Goal: Information Seeking & Learning: Check status

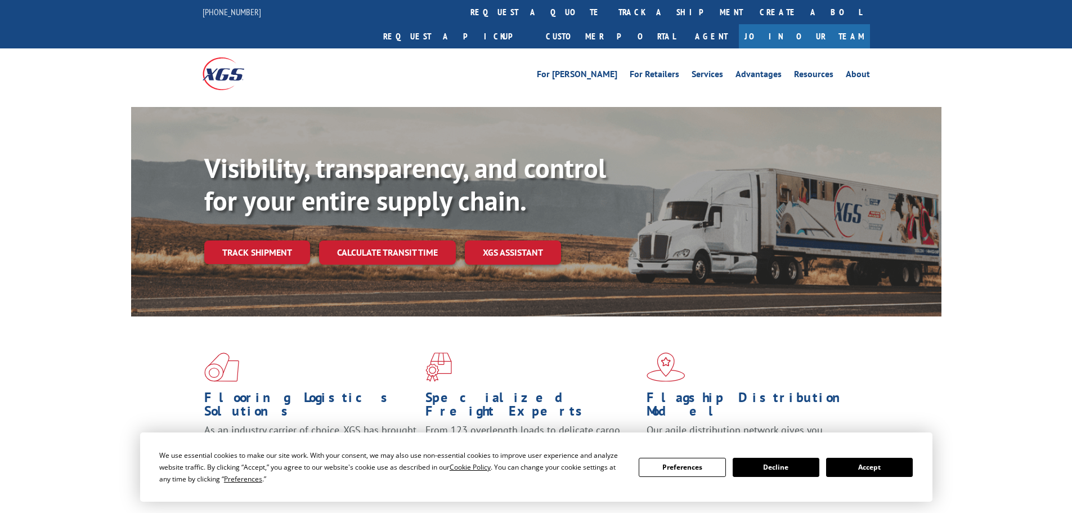
drag, startPoint x: 265, startPoint y: 230, endPoint x: 260, endPoint y: 214, distance: 16.0
click at [266, 240] on link "Track shipment" at bounding box center [257, 252] width 106 height 24
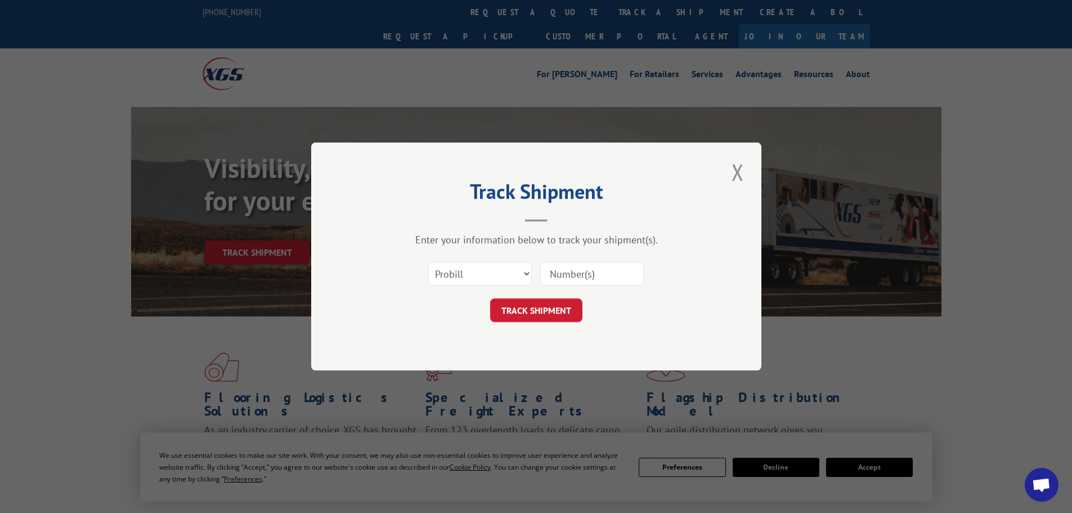
paste input "1012214694"
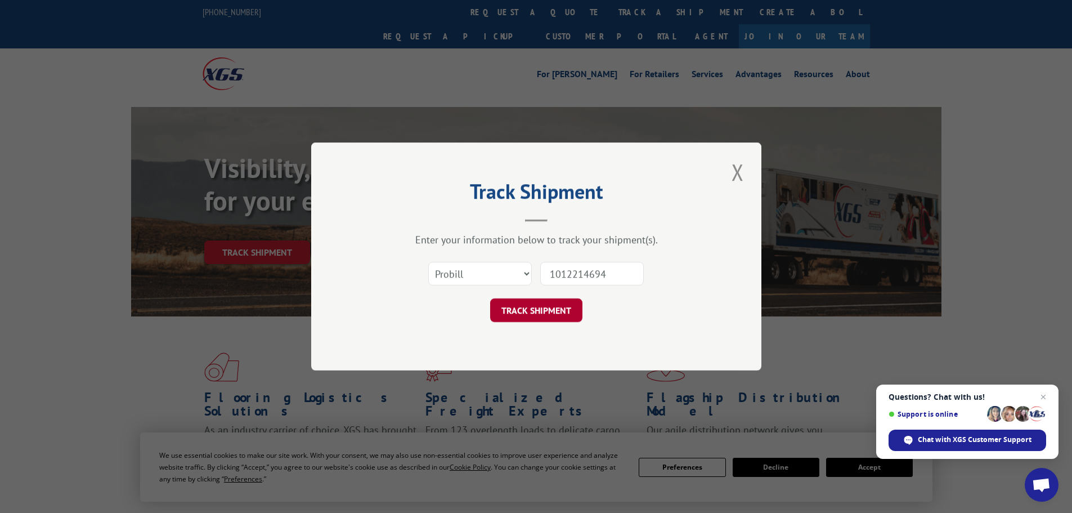
type input "1012214694"
click at [536, 299] on button "TRACK SHIPMENT" at bounding box center [536, 310] width 92 height 24
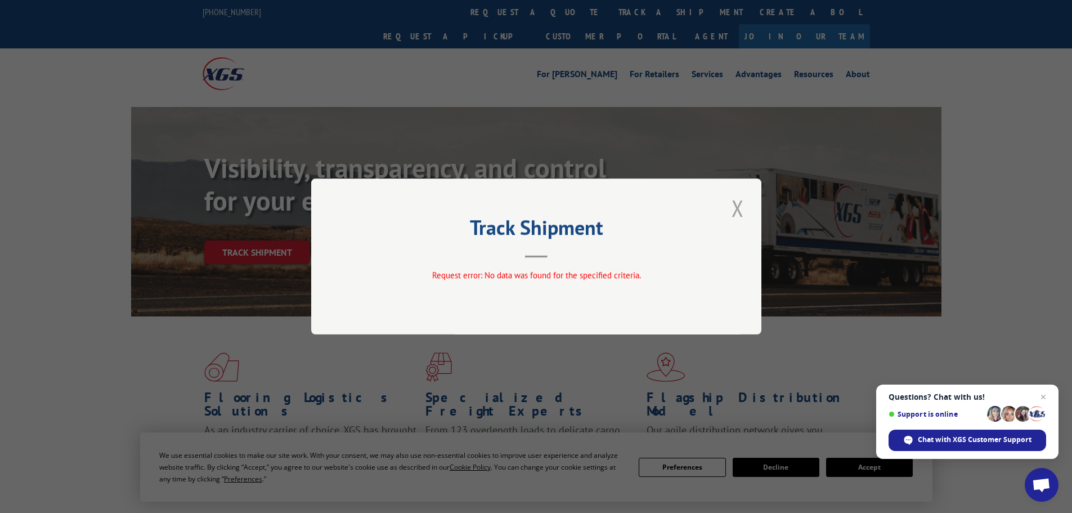
click at [736, 207] on button "Close modal" at bounding box center [737, 208] width 19 height 31
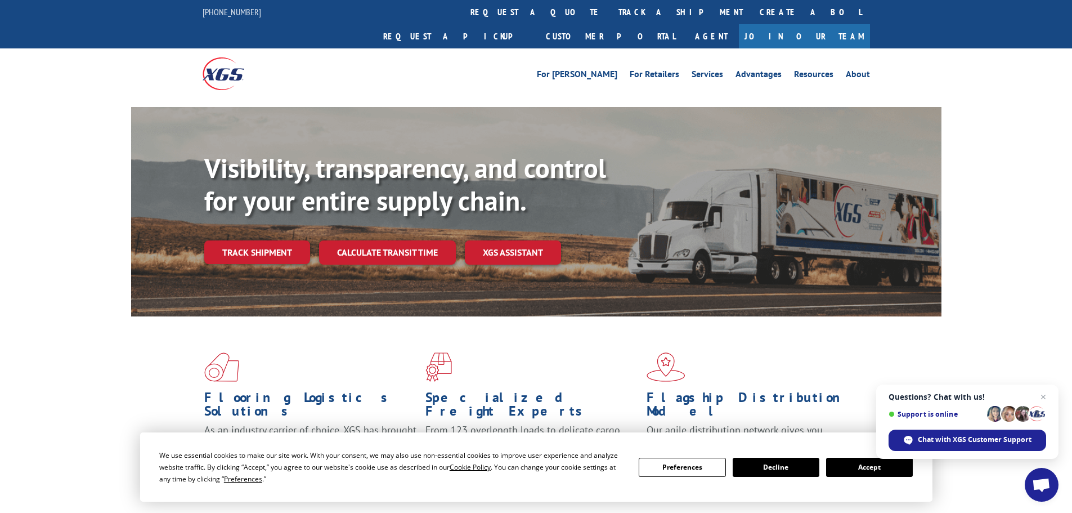
click at [238, 240] on link "Track shipment" at bounding box center [257, 252] width 106 height 24
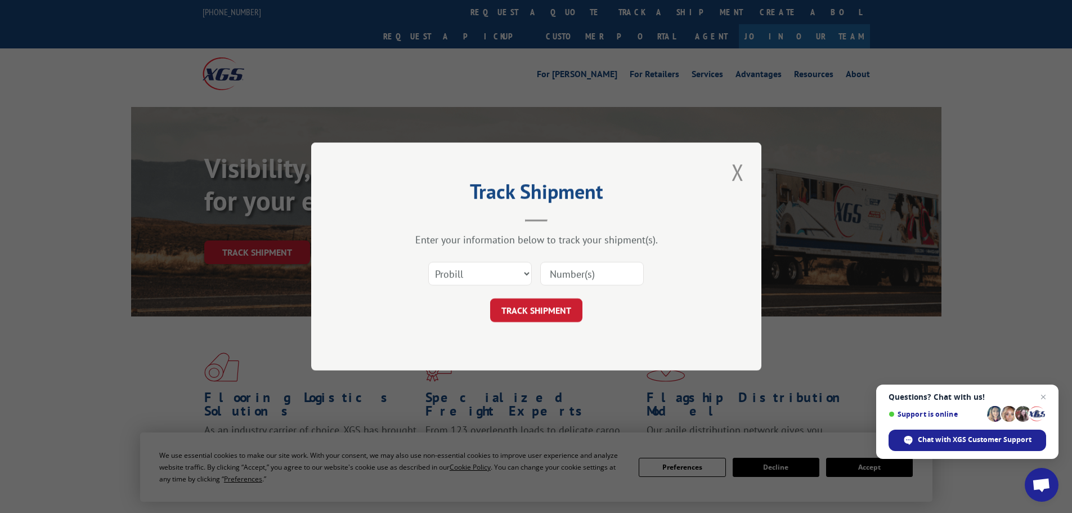
paste input "1012214694"
click at [565, 272] on input "1012214694" at bounding box center [592, 274] width 104 height 24
paste input "7308233"
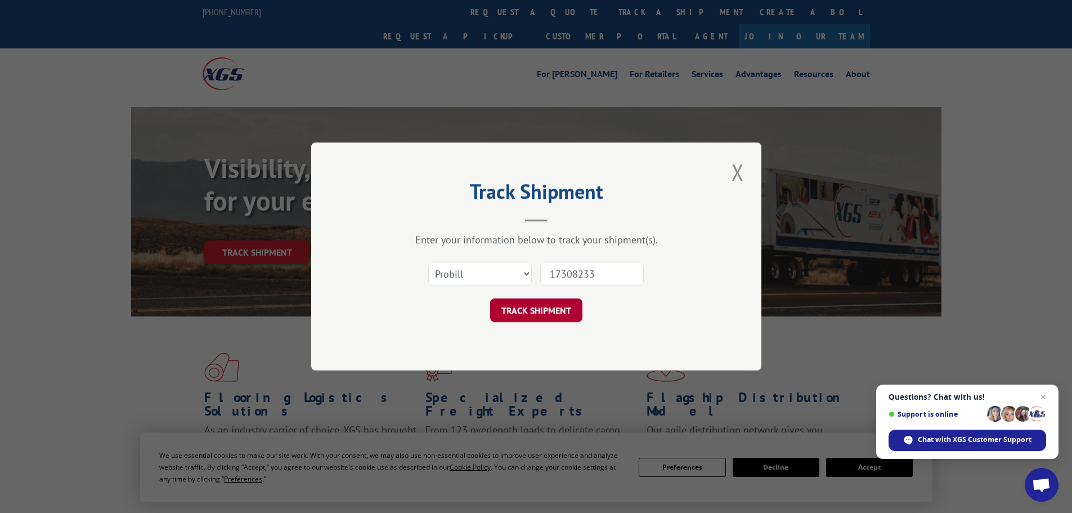
type input "17308233"
click at [543, 309] on button "TRACK SHIPMENT" at bounding box center [536, 310] width 92 height 24
